Goal: Task Accomplishment & Management: Use online tool/utility

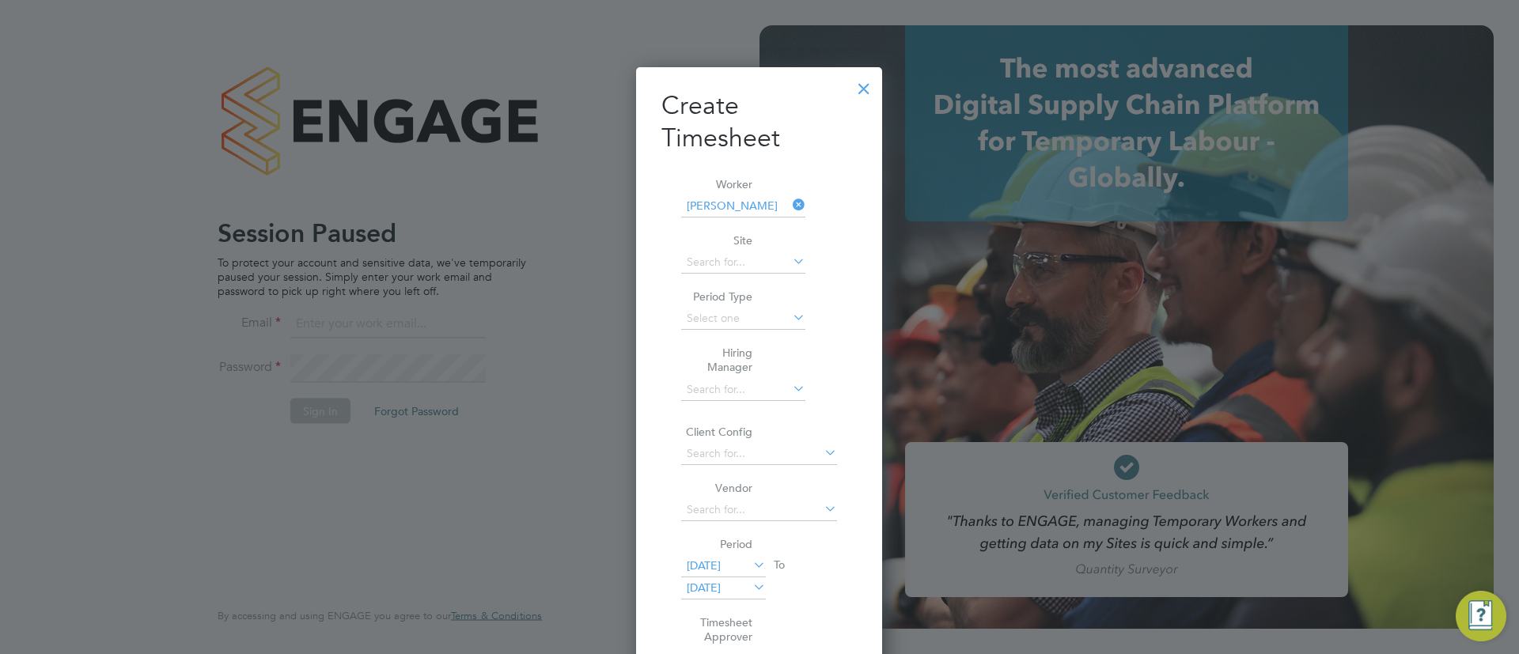
scroll to position [1069, 247]
click at [868, 87] on div at bounding box center [864, 84] width 28 height 28
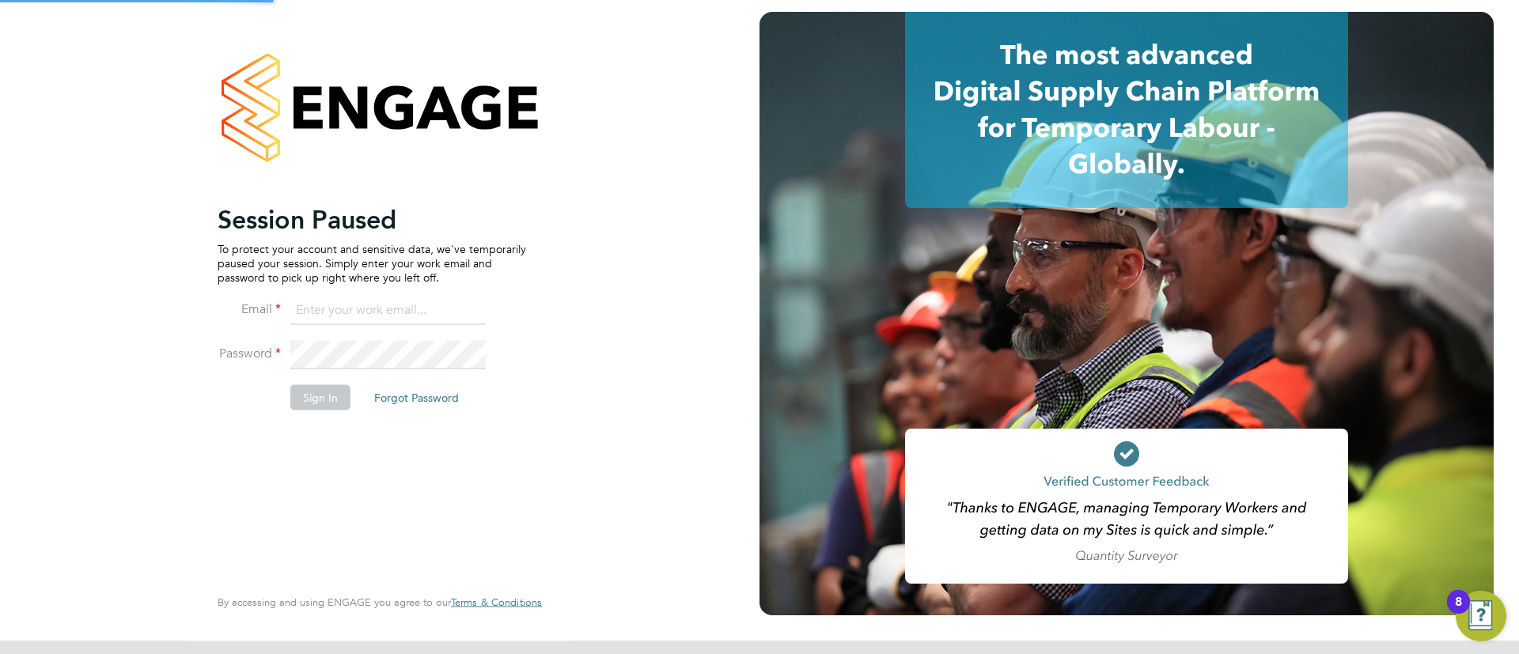
scroll to position [0, 0]
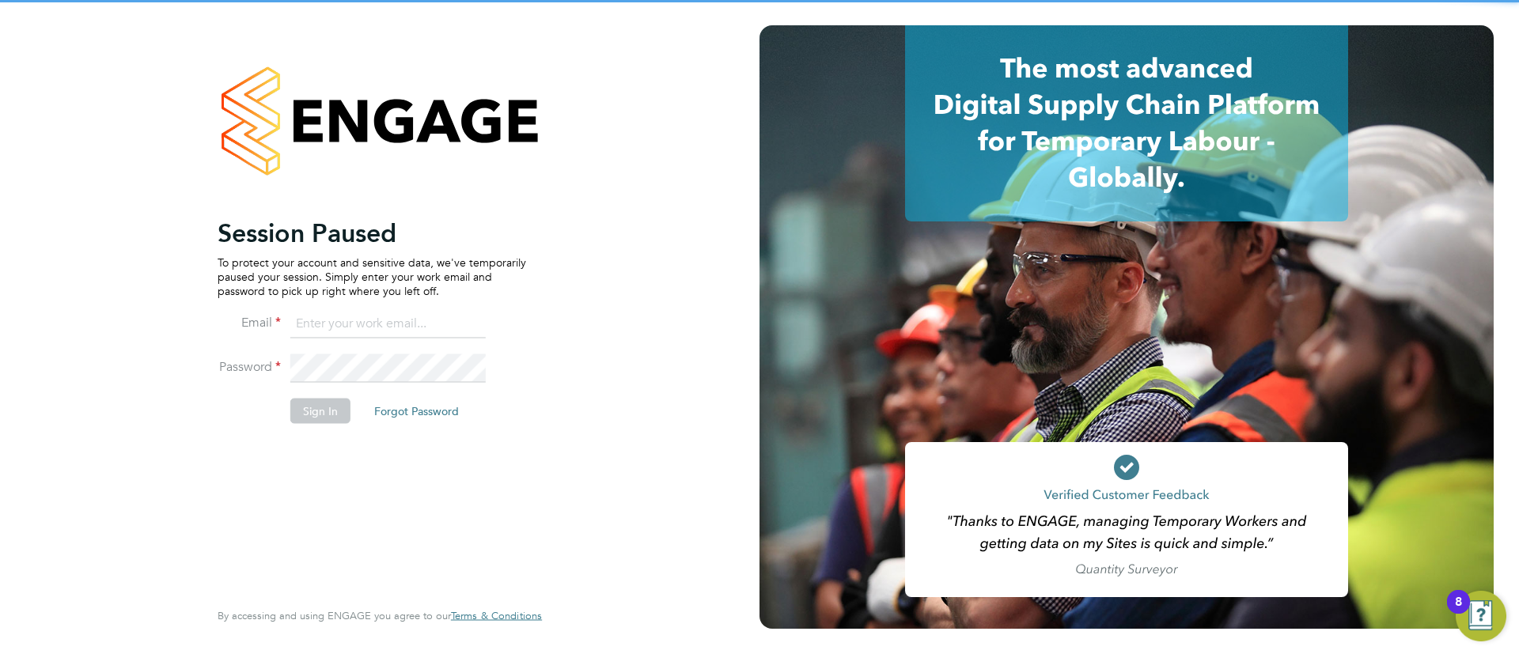
click at [380, 312] on input at bounding box center [387, 324] width 195 height 28
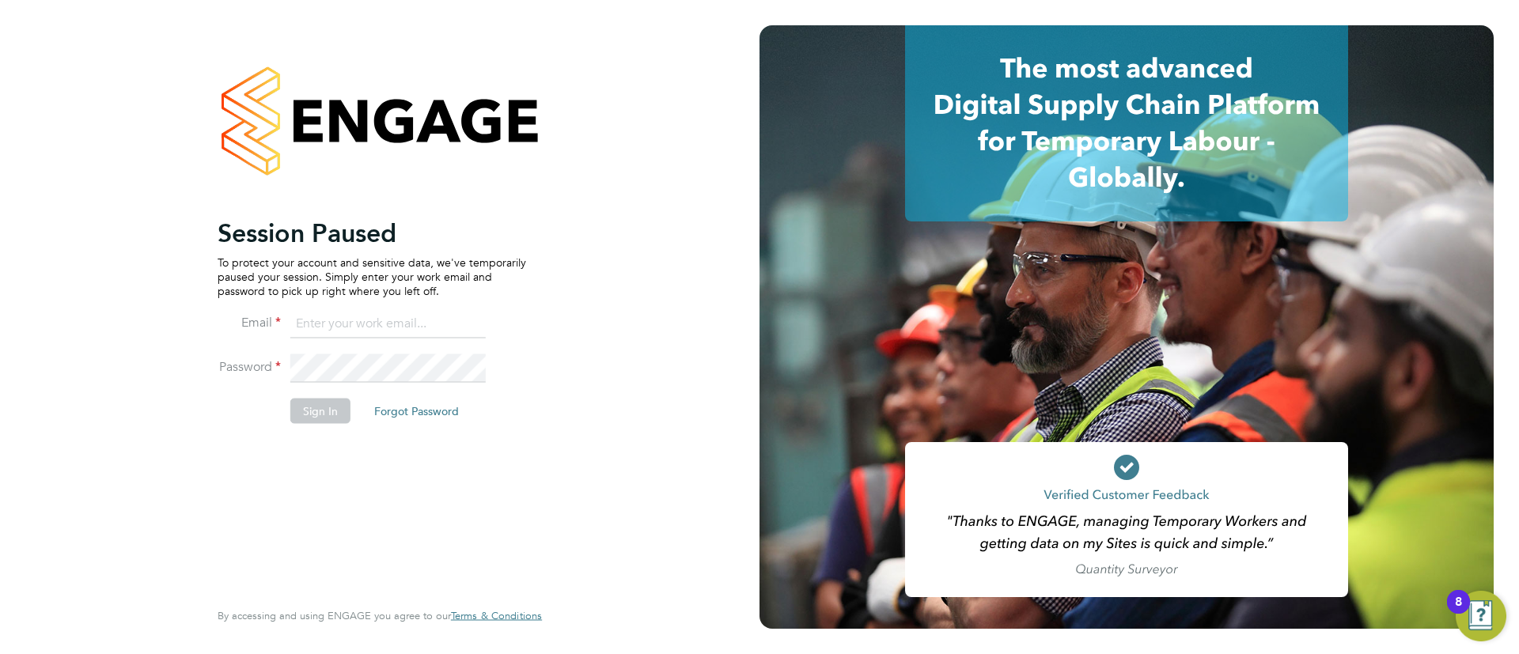
type input "info@cbwstaffingsolutions.com"
click at [337, 414] on button "Sign In" at bounding box center [320, 410] width 60 height 25
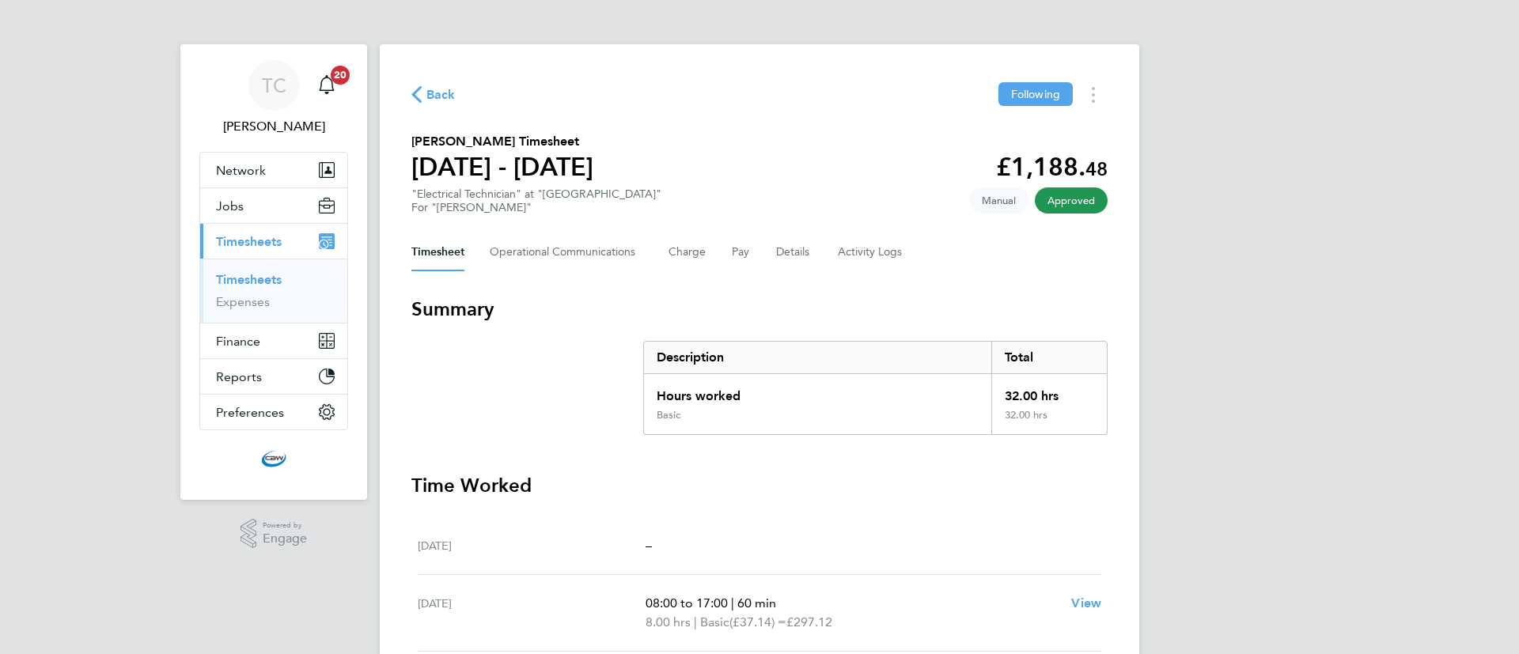
click at [239, 285] on link "Timesheets" at bounding box center [249, 279] width 66 height 15
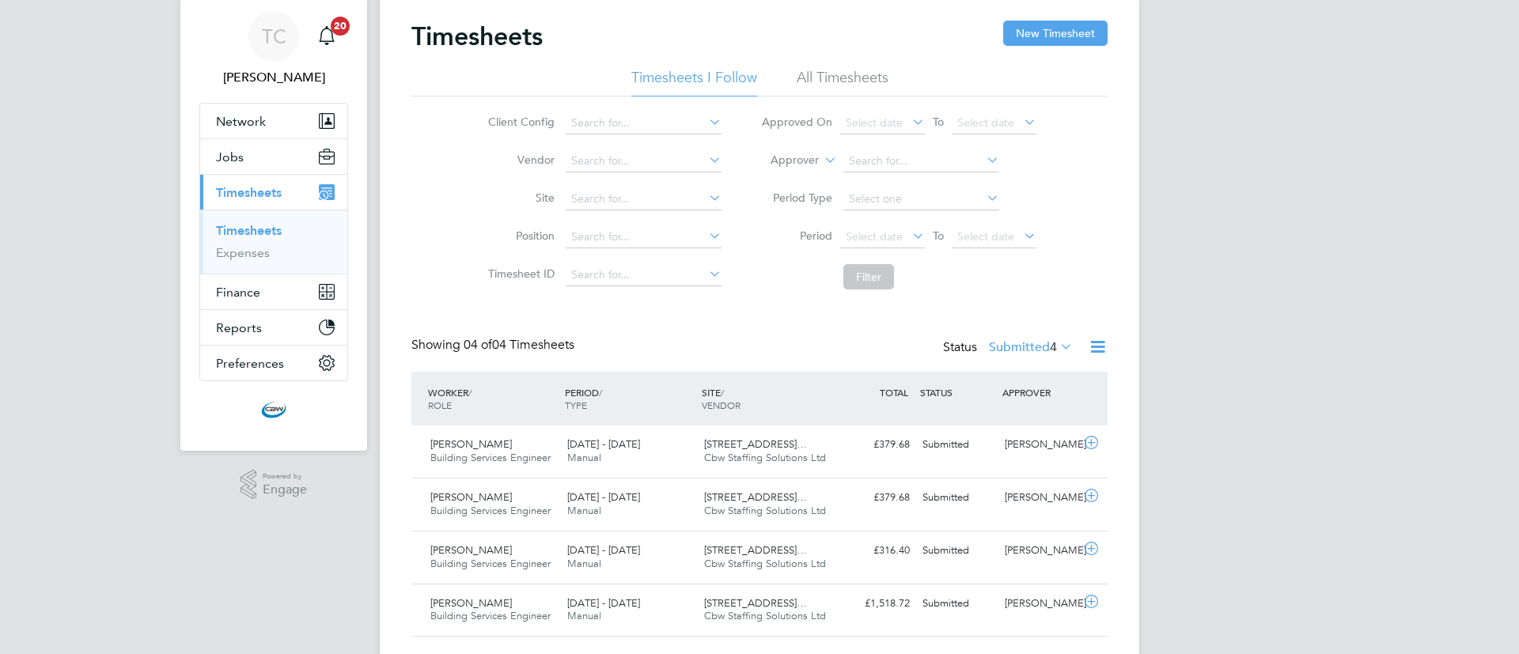
scroll to position [89, 0]
